Goal: Information Seeking & Learning: Learn about a topic

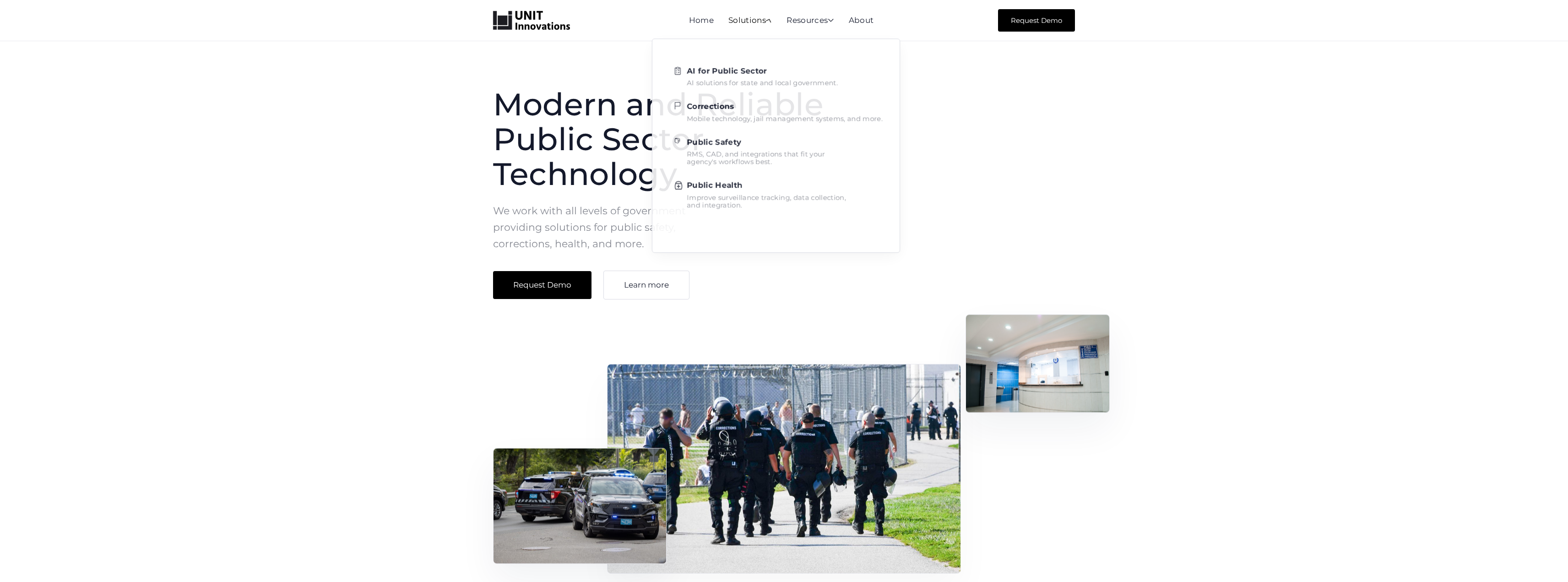
click at [765, 25] on div "Solutions " at bounding box center [750, 21] width 43 height 9
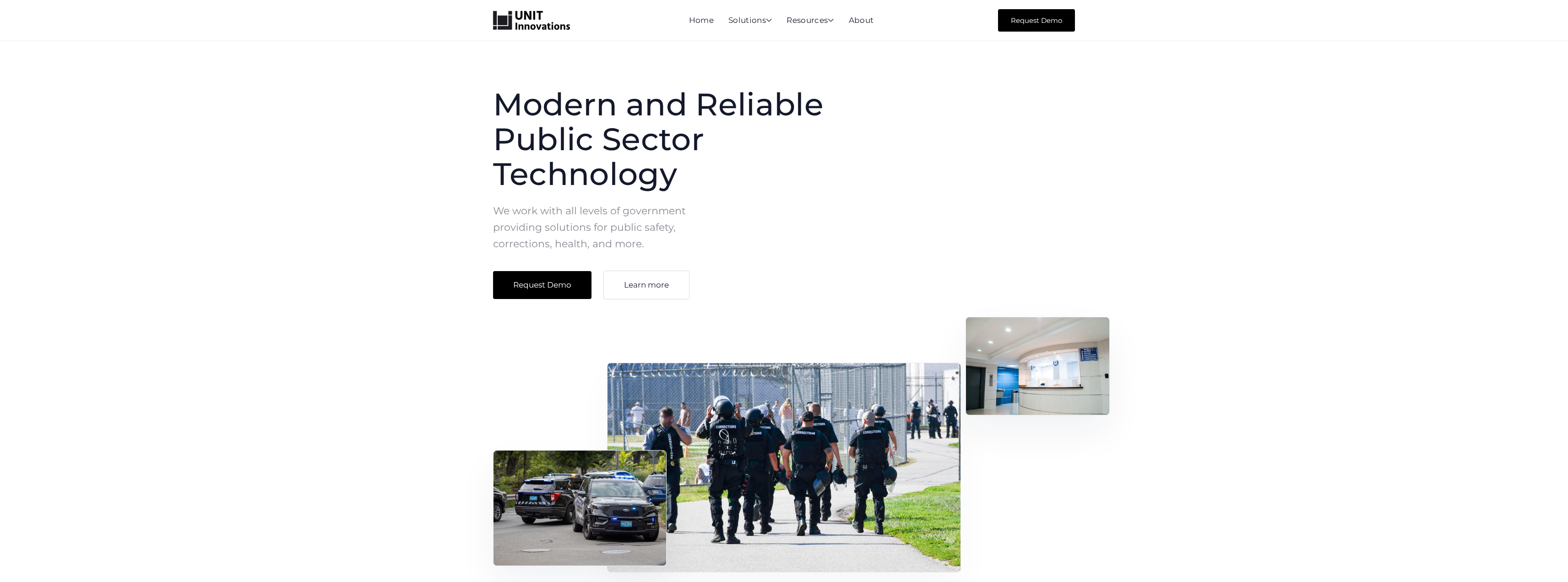
click at [773, 38] on div "Home Solutions  AI for Public Sector AI solutions for state and local governme…" at bounding box center [784, 20] width 1568 height 41
click at [773, 25] on ul "Home Solutions  AI for Public Sector AI solutions for state and local governme…" at bounding box center [789, 20] width 200 height 14
click at [769, 20] on span "" at bounding box center [769, 20] width 10 height 9
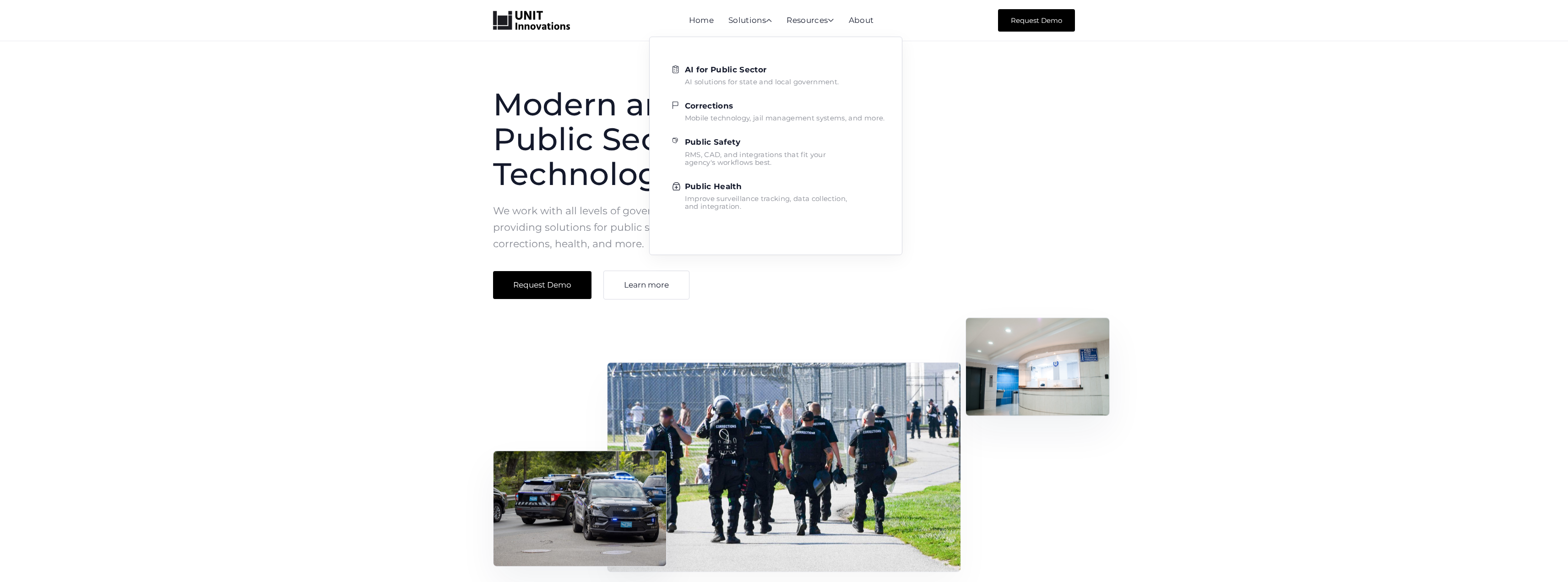
click at [730, 138] on strong "Public Safety" at bounding box center [712, 142] width 55 height 9
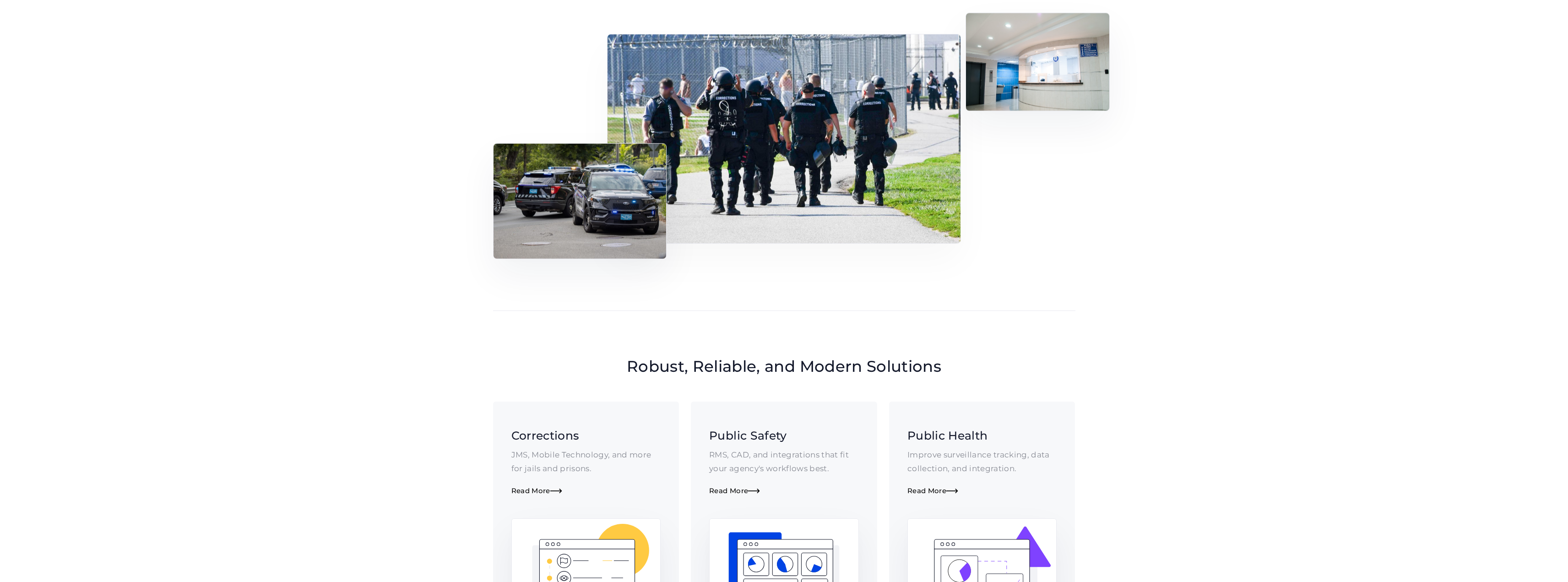
scroll to position [550, 0]
